Goal: Information Seeking & Learning: Learn about a topic

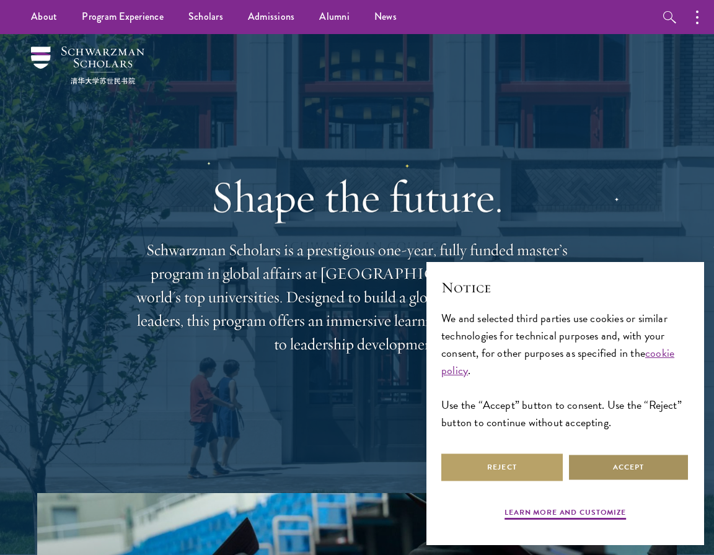
click at [632, 465] on button "Accept" at bounding box center [628, 468] width 121 height 28
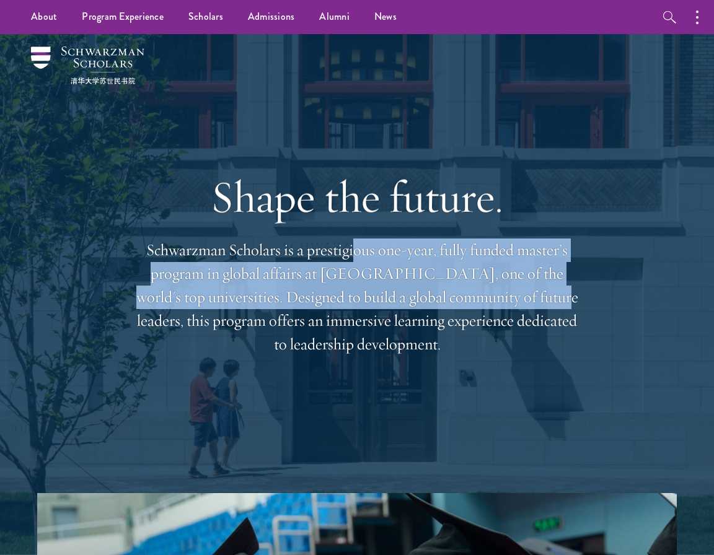
drag, startPoint x: 353, startPoint y: 261, endPoint x: 487, endPoint y: 306, distance: 141.9
click at [487, 306] on p "Schwarzman Scholars is a prestigious one-year, fully funded master’s program in…" at bounding box center [357, 298] width 446 height 118
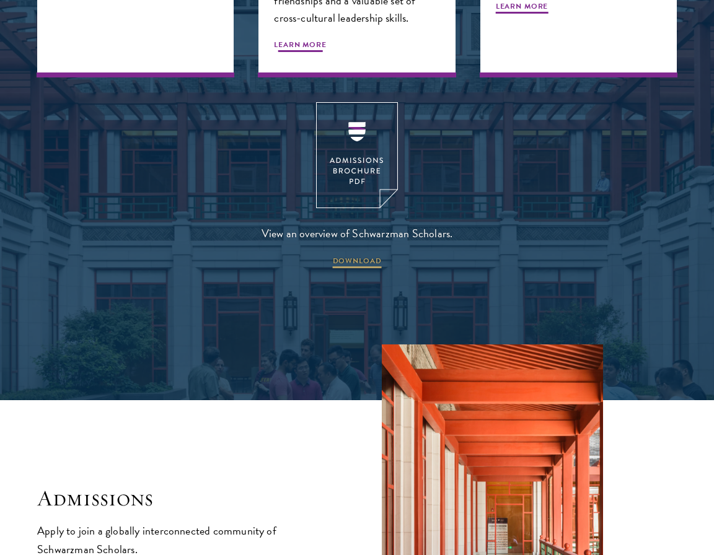
scroll to position [1921, 0]
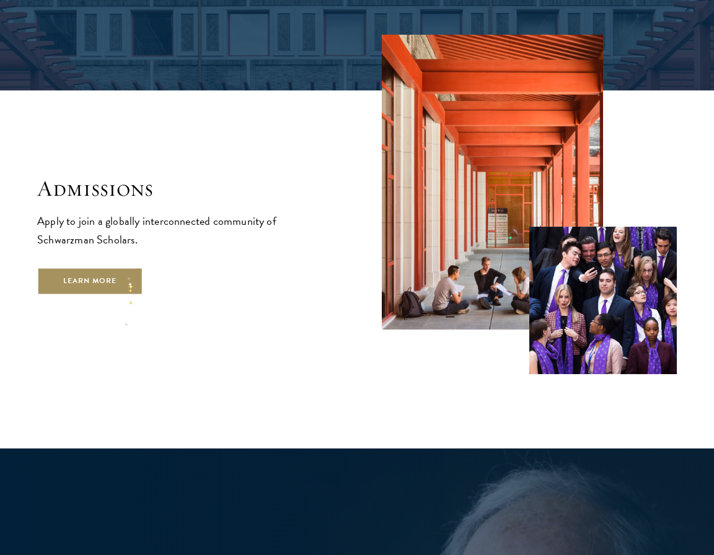
click at [127, 271] on link "Learn More" at bounding box center [90, 282] width 106 height 28
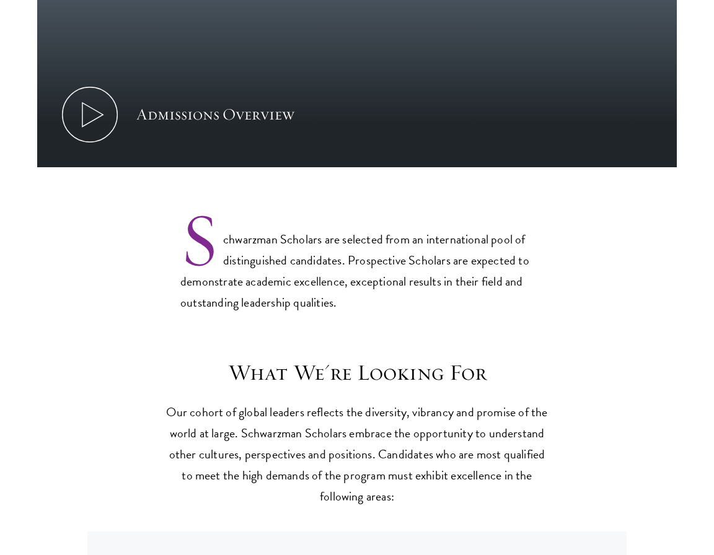
scroll to position [992, 0]
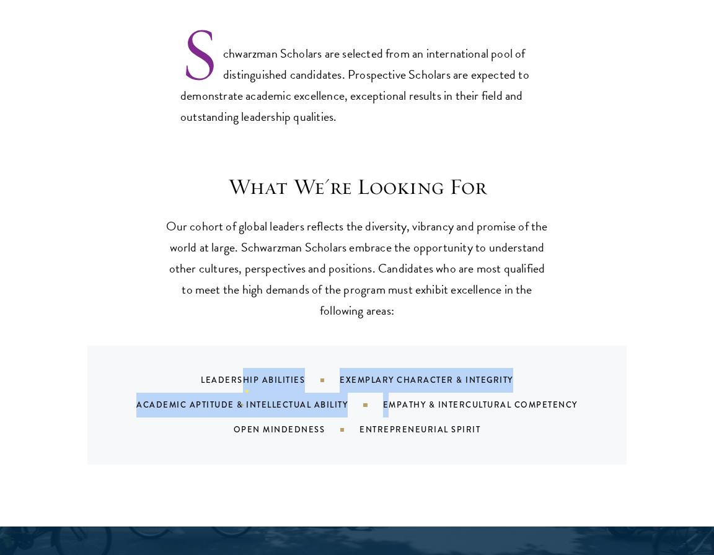
drag, startPoint x: 246, startPoint y: 382, endPoint x: 388, endPoint y: 414, distance: 145.4
click at [388, 414] on div "Leadership Abilities Exemplary Character & Integrity Academic Aptitude & Intell…" at bounding box center [372, 405] width 509 height 74
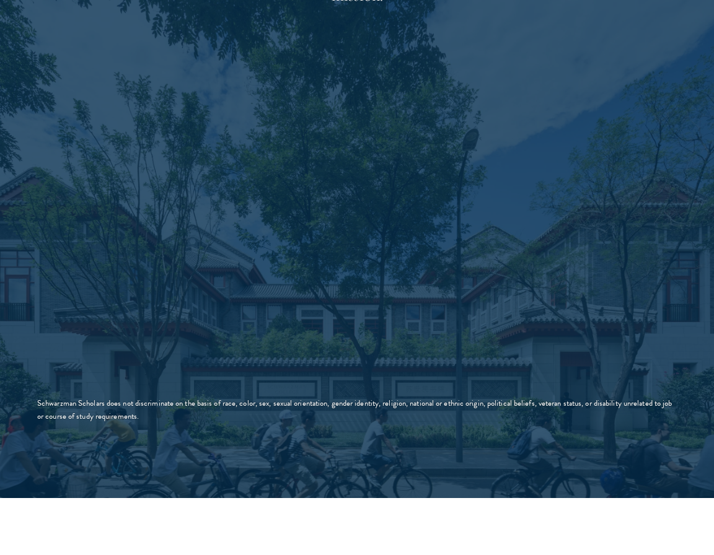
scroll to position [2417, 0]
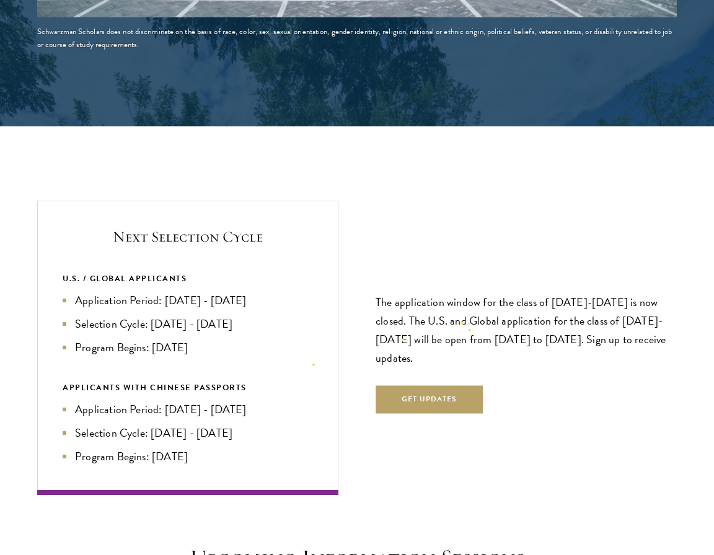
drag, startPoint x: 466, startPoint y: 316, endPoint x: 467, endPoint y: 325, distance: 8.8
click at [467, 325] on p "The application window for the class of [DATE]-[DATE] is now closed. The U.S. a…" at bounding box center [526, 330] width 301 height 74
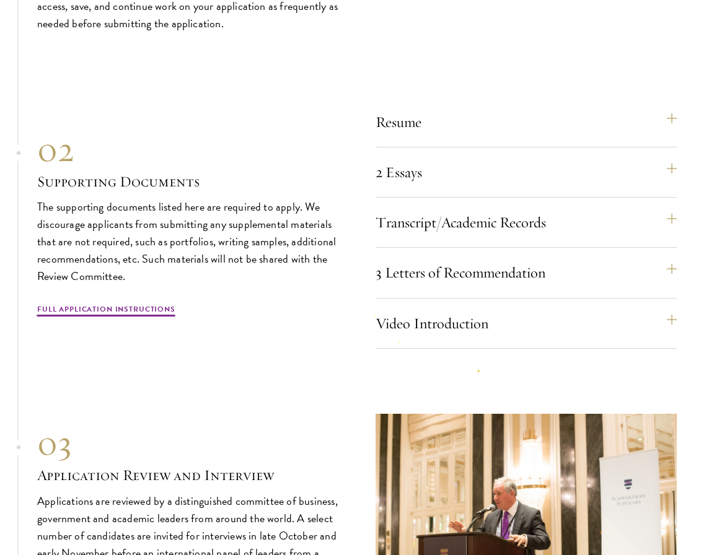
scroll to position [3904, 0]
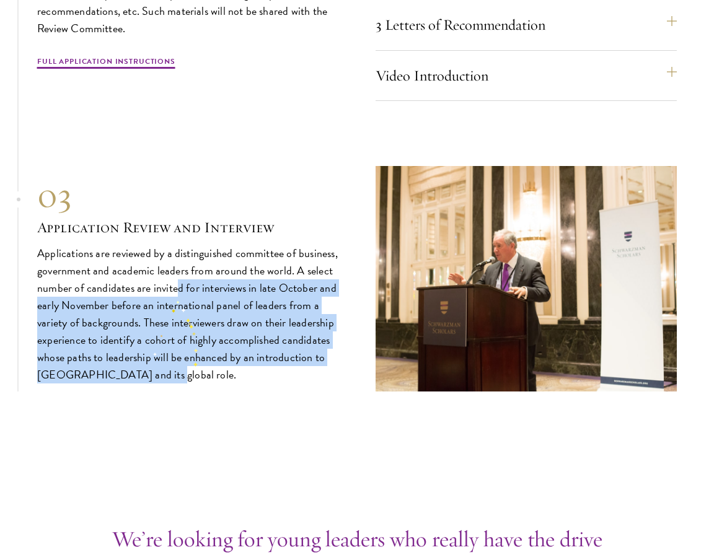
drag, startPoint x: 177, startPoint y: 294, endPoint x: 194, endPoint y: 395, distance: 102.5
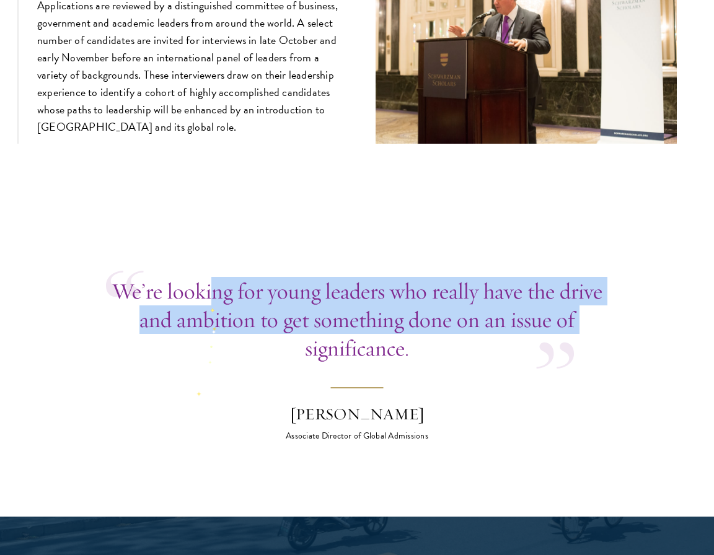
drag, startPoint x: 210, startPoint y: 302, endPoint x: 263, endPoint y: 335, distance: 61.8
click at [263, 335] on p "We’re looking for young leaders who really have the drive and ambition to get s…" at bounding box center [357, 320] width 502 height 86
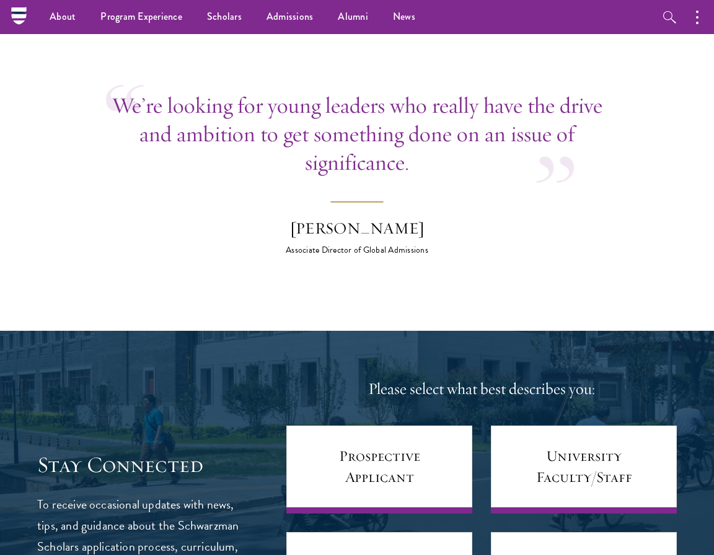
scroll to position [4648, 0]
